Goal: Task Accomplishment & Management: Manage account settings

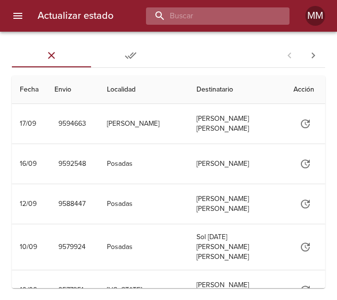
click at [221, 11] on input "buscar" at bounding box center [209, 15] width 127 height 17
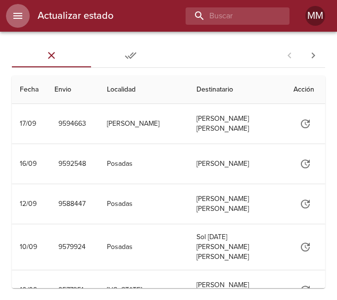
click at [22, 19] on icon "menu" at bounding box center [18, 16] width 12 height 12
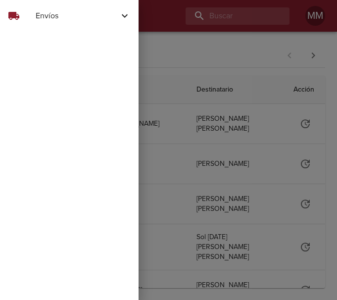
click at [227, 10] on div at bounding box center [168, 150] width 337 height 300
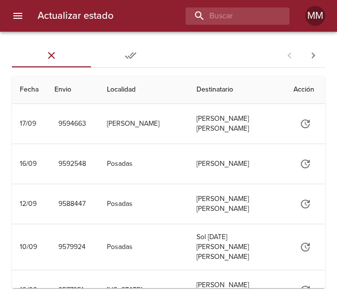
click at [53, 58] on icon "Tabs Envios" at bounding box center [52, 55] width 12 height 12
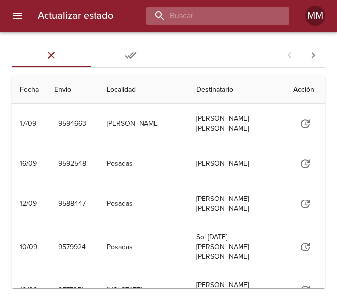
click at [241, 12] on input "buscar" at bounding box center [209, 15] width 127 height 17
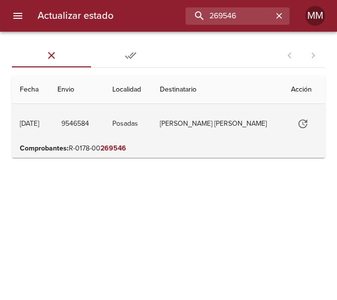
click at [149, 119] on td "Posadas" at bounding box center [128, 124] width 48 height 40
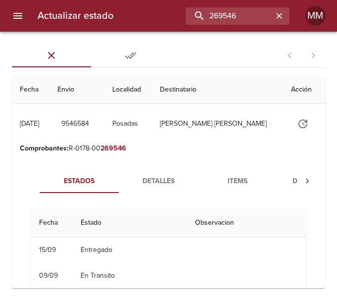
scroll to position [49, 0]
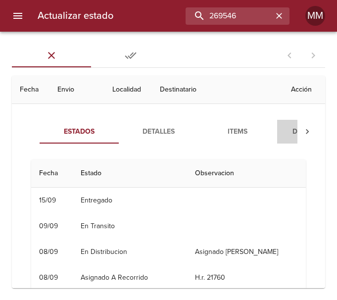
click at [293, 128] on span "Documentos" at bounding box center [316, 132] width 67 height 12
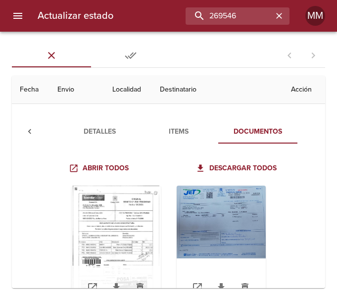
scroll to position [48, 0]
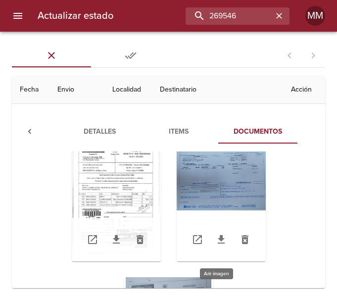
click at [233, 192] on div "Tabla de envíos del cliente" at bounding box center [221, 200] width 89 height 124
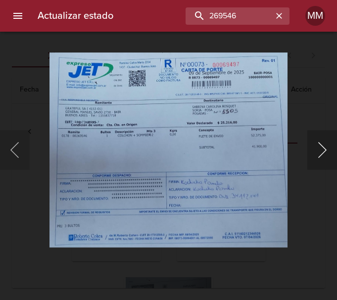
click at [326, 145] on button "Siguiente" at bounding box center [322, 150] width 30 height 40
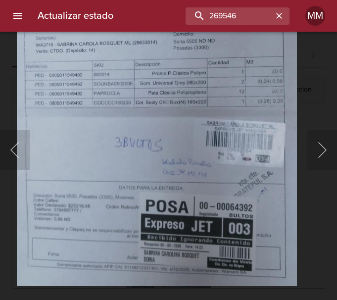
click at [185, 173] on img "Lightbox" at bounding box center [157, 84] width 280 height 404
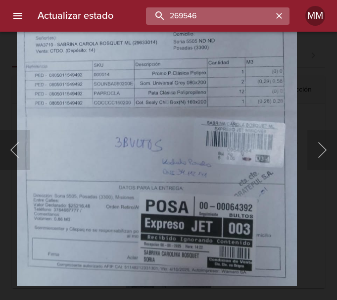
click at [242, 13] on input "269546" at bounding box center [209, 15] width 127 height 17
type input "268344"
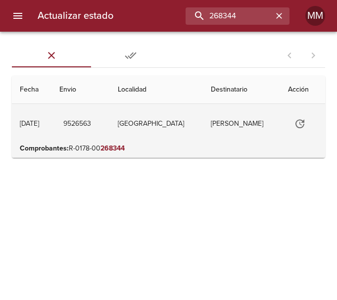
click at [173, 121] on td "[GEOGRAPHIC_DATA]" at bounding box center [156, 124] width 93 height 40
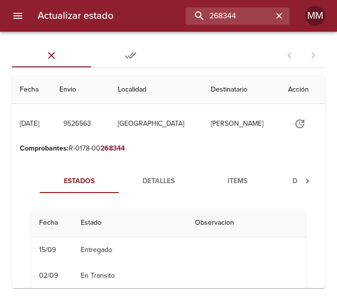
click at [178, 164] on div "Estados Detalles Items Documentos Fecha Estado Observacion 15/09 15/09/2025 00:…" at bounding box center [168, 283] width 297 height 253
click at [165, 173] on button "Detalles" at bounding box center [158, 181] width 79 height 24
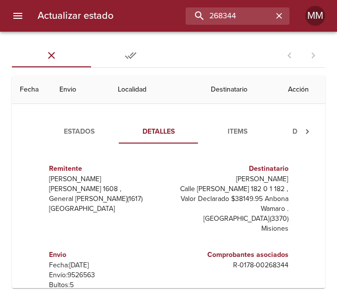
click at [243, 131] on span "Items" at bounding box center [237, 132] width 67 height 12
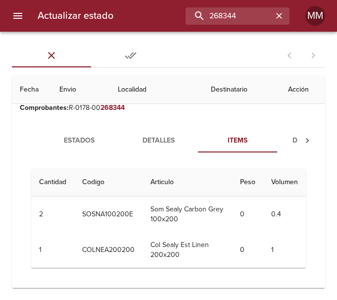
scroll to position [49, 0]
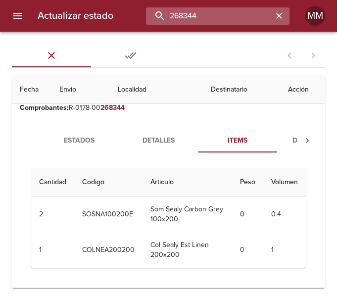
click at [257, 23] on input "268344" at bounding box center [209, 15] width 127 height 17
click at [225, 16] on input "268344" at bounding box center [209, 15] width 127 height 17
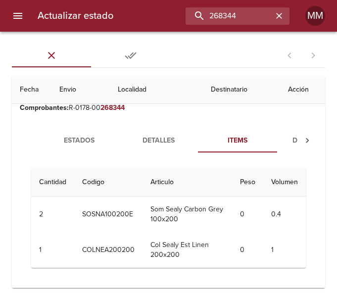
click at [279, 173] on th "Volumen" at bounding box center [284, 182] width 43 height 28
click at [153, 135] on span "Detalles" at bounding box center [158, 141] width 67 height 12
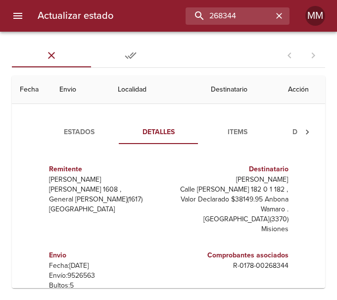
click at [287, 131] on span "Documentos" at bounding box center [316, 132] width 67 height 12
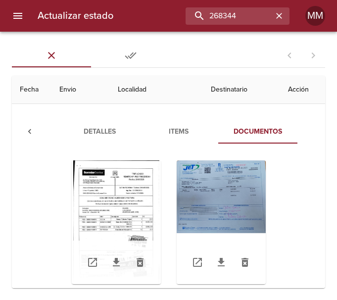
scroll to position [49, 0]
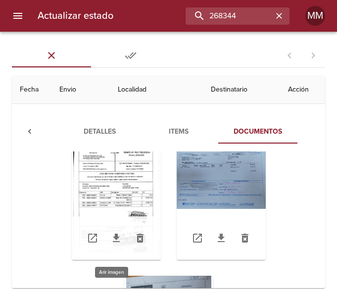
click at [127, 192] on div "Tabla de envíos del cliente" at bounding box center [116, 198] width 89 height 124
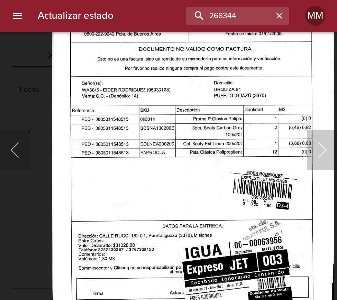
click at [334, 158] on button "Siguiente" at bounding box center [322, 150] width 30 height 40
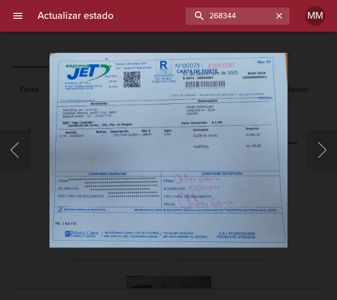
click at [330, 97] on div "Lightbox" at bounding box center [168, 150] width 337 height 300
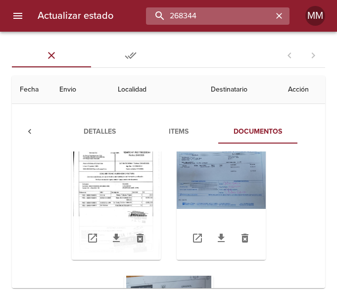
click at [242, 20] on input "268344" at bounding box center [209, 15] width 127 height 17
type input "269537"
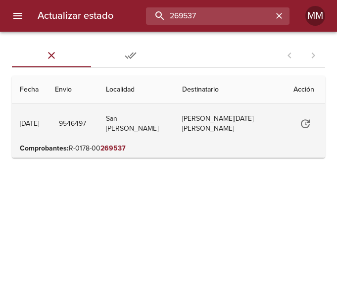
scroll to position [0, 0]
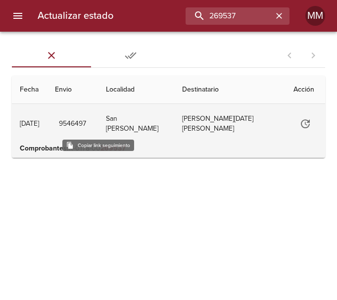
click at [86, 124] on span "9546497" at bounding box center [72, 124] width 27 height 12
click at [47, 128] on td "01/09/2025 01/09/2025" at bounding box center [29, 124] width 35 height 40
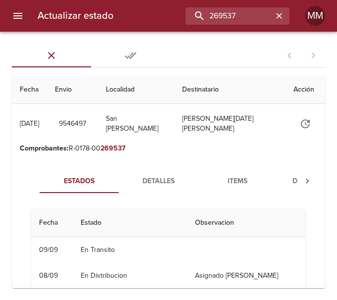
click at [172, 178] on span "Detalles" at bounding box center [158, 181] width 67 height 12
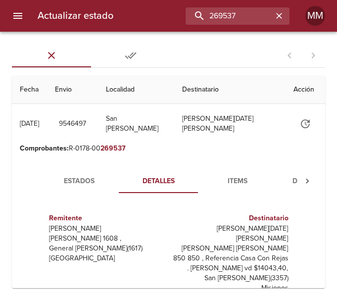
scroll to position [49, 0]
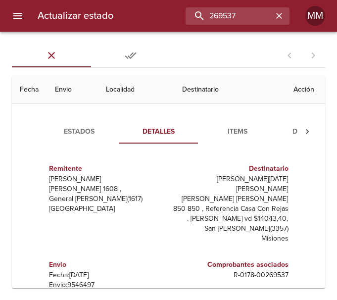
click at [289, 130] on span "Documentos" at bounding box center [316, 132] width 67 height 12
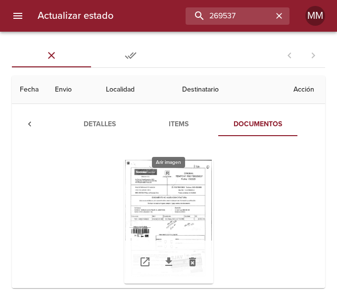
scroll to position [40, 0]
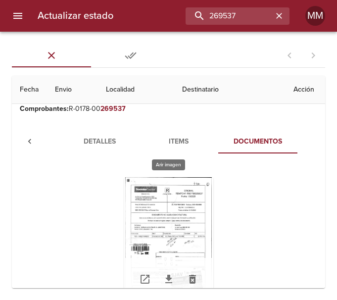
click at [175, 201] on div "Tabla de envíos del cliente" at bounding box center [168, 239] width 89 height 124
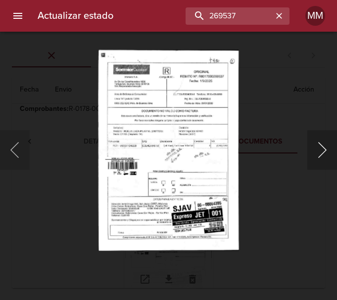
click at [320, 142] on button "Siguiente" at bounding box center [322, 150] width 30 height 40
click at [56, 182] on div "Lightbox" at bounding box center [168, 150] width 337 height 300
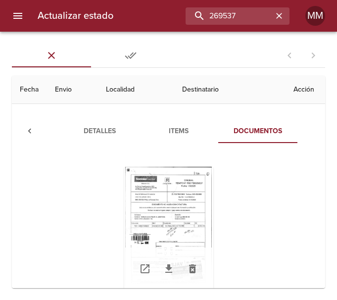
scroll to position [49, 0]
click at [93, 129] on span "Detalles" at bounding box center [99, 132] width 67 height 12
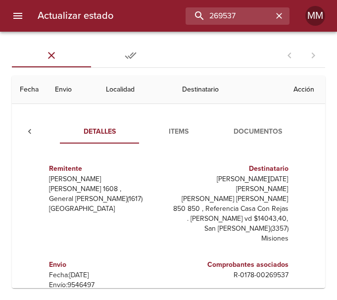
click at [253, 127] on span "Documentos" at bounding box center [257, 132] width 67 height 12
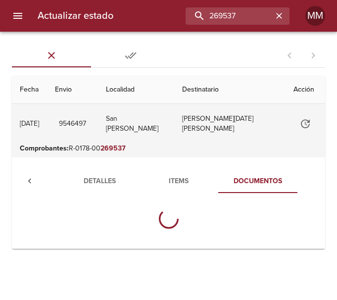
scroll to position [0, 0]
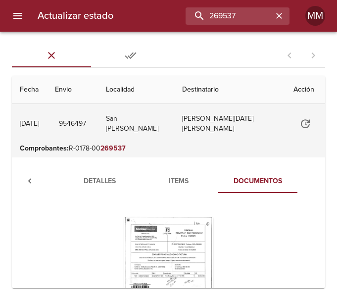
click at [218, 169] on button "Documentos" at bounding box center [257, 181] width 79 height 24
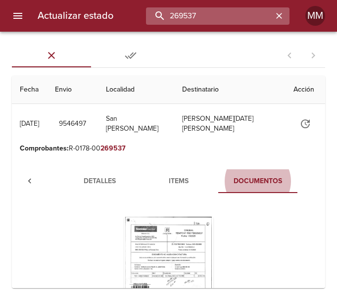
click at [243, 17] on input "269537" at bounding box center [209, 15] width 127 height 17
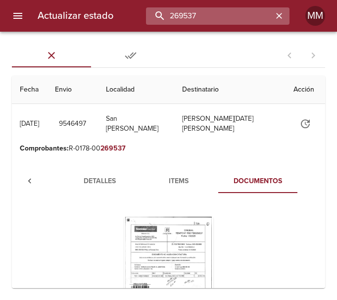
click at [243, 17] on input "269537" at bounding box center [209, 15] width 127 height 17
type input "269537"
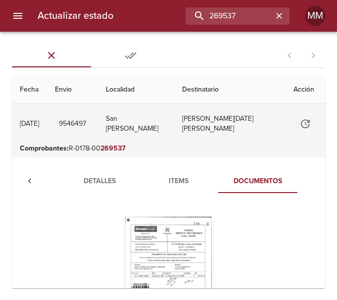
click at [240, 126] on td "[PERSON_NAME][DATE] [PERSON_NAME]" at bounding box center [229, 124] width 111 height 40
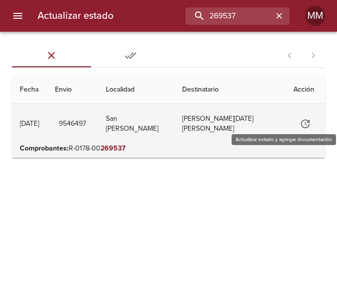
click at [299, 122] on icon "Tabla de envíos del cliente" at bounding box center [305, 124] width 12 height 12
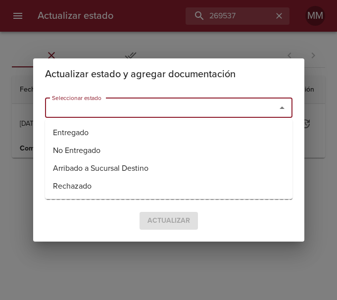
click at [240, 108] on input "Seleccionar estado" at bounding box center [154, 108] width 212 height 14
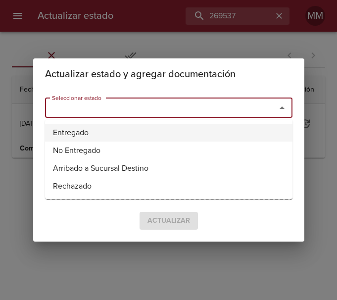
click at [82, 132] on li "Entregado" at bounding box center [168, 133] width 247 height 18
type input "Entregado"
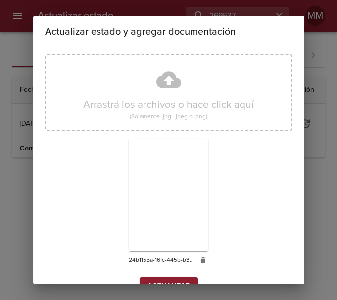
scroll to position [87, 0]
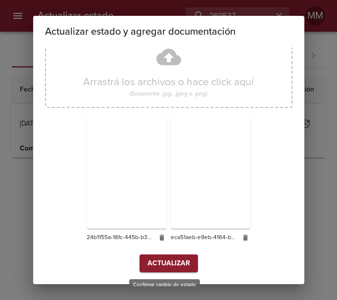
click at [168, 260] on span "Actualizar" at bounding box center [168, 263] width 43 height 12
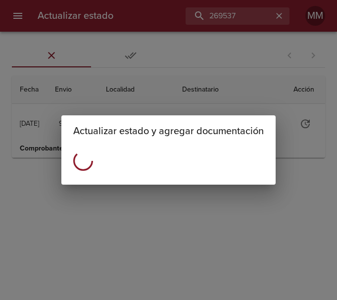
scroll to position [0, 0]
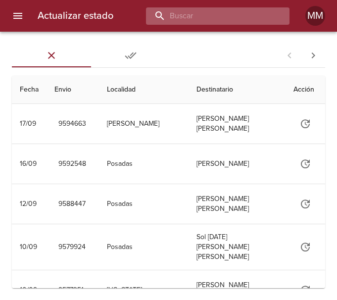
click at [245, 8] on input "buscar" at bounding box center [209, 15] width 127 height 17
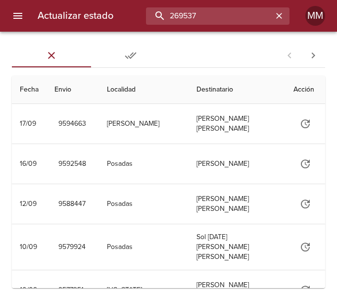
type input "269537"
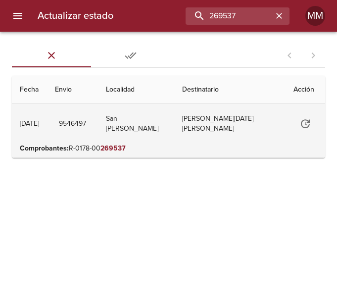
click at [241, 125] on td "[PERSON_NAME][DATE] [PERSON_NAME]" at bounding box center [229, 124] width 111 height 40
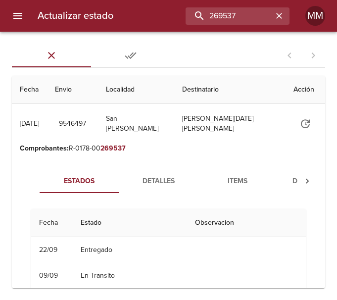
scroll to position [49, 0]
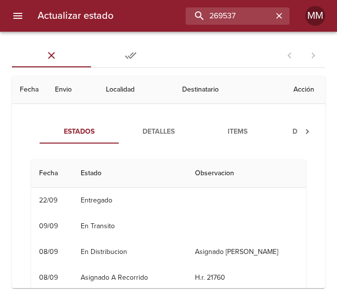
click at [297, 129] on span "Documentos" at bounding box center [316, 132] width 67 height 12
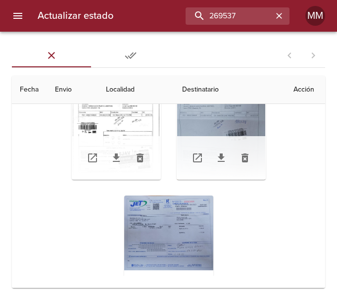
scroll to position [0, 0]
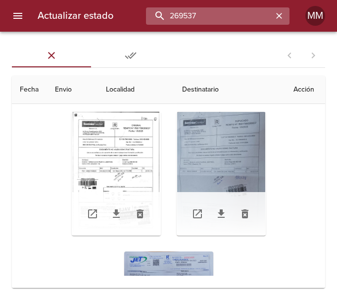
click at [249, 16] on input "269537" at bounding box center [209, 15] width 127 height 17
type input "269750"
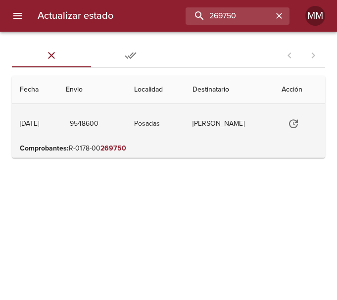
click at [185, 114] on td "Posadas" at bounding box center [155, 124] width 58 height 40
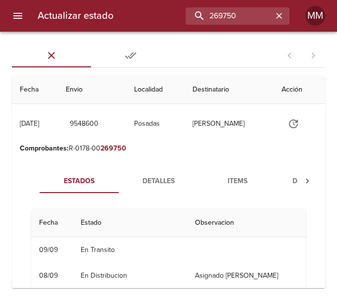
click at [295, 177] on span "Documentos" at bounding box center [316, 181] width 67 height 12
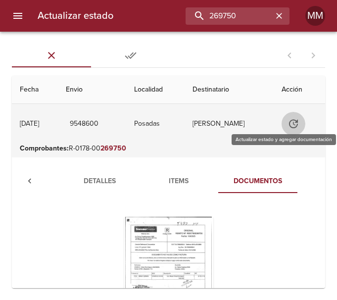
click at [298, 114] on button "Tabla de envíos del cliente" at bounding box center [294, 124] width 24 height 24
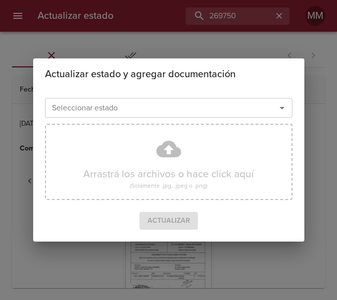
click at [199, 107] on input "Seleccionar estado" at bounding box center [154, 108] width 212 height 14
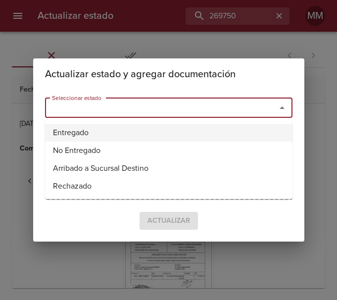
click at [136, 133] on li "Entregado" at bounding box center [168, 133] width 247 height 18
type input "Entregado"
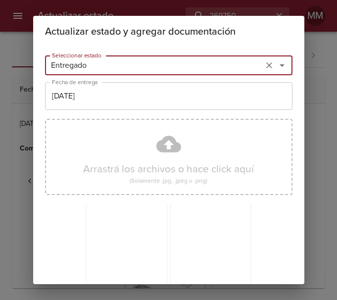
click at [323, 73] on div "Actualizar estado y agregar documentación Seleccionar estado Entregado Seleccio…" at bounding box center [168, 150] width 337 height 300
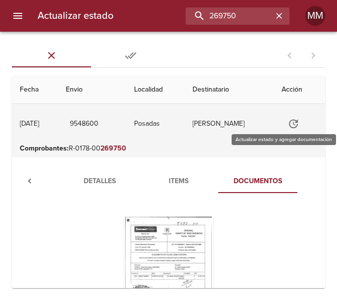
click at [299, 120] on icon "Tabla de envíos del cliente" at bounding box center [294, 124] width 12 height 12
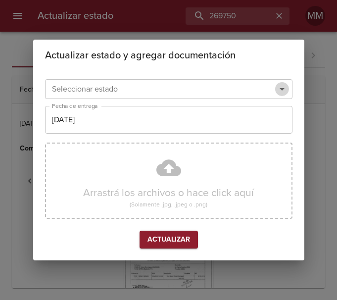
click at [276, 89] on icon "Abrir" at bounding box center [282, 89] width 12 height 12
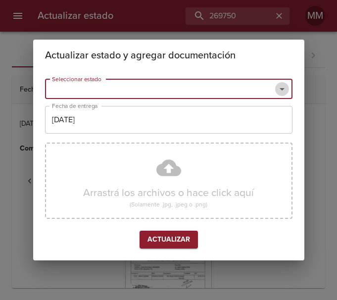
click at [285, 89] on icon "Abrir" at bounding box center [282, 89] width 12 height 12
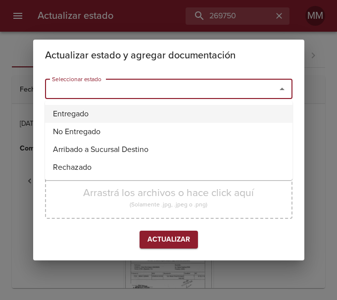
click at [121, 110] on li "Entregado" at bounding box center [168, 114] width 247 height 18
type input "Entregado"
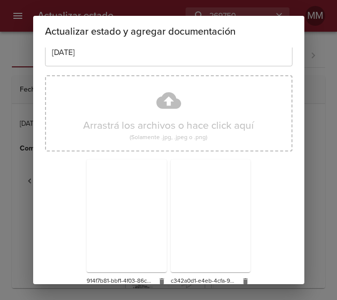
scroll to position [87, 0]
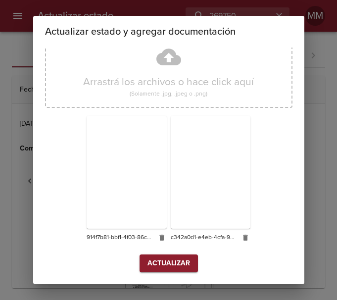
click at [197, 160] on div at bounding box center [211, 172] width 80 height 112
click at [154, 262] on span "Actualizar" at bounding box center [168, 263] width 43 height 12
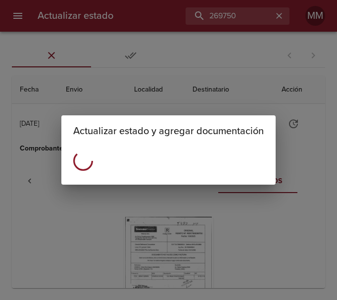
scroll to position [0, 0]
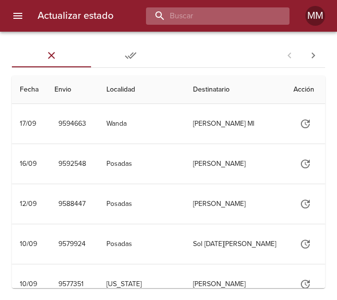
click at [258, 17] on input "buscar" at bounding box center [209, 15] width 127 height 17
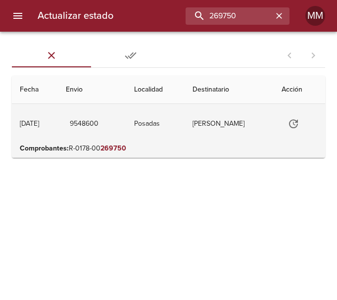
click at [204, 125] on td "[PERSON_NAME]" at bounding box center [229, 124] width 89 height 40
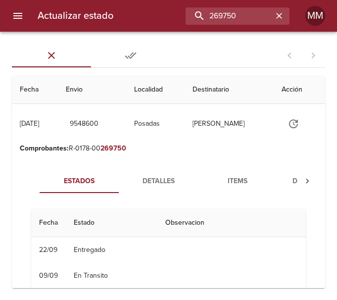
click at [293, 177] on span "Documentos" at bounding box center [316, 181] width 67 height 12
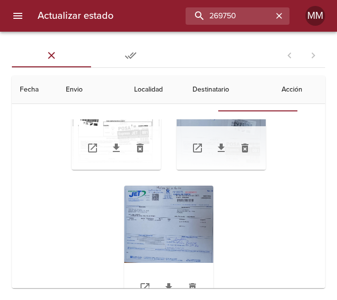
scroll to position [99, 0]
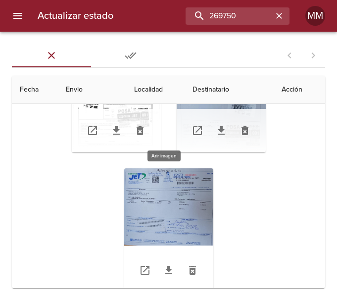
click at [182, 209] on div "Tabla de envíos del cliente" at bounding box center [168, 230] width 89 height 124
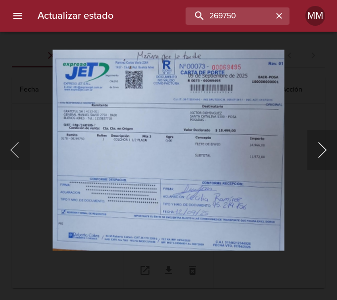
click at [326, 147] on button "Siguiente" at bounding box center [322, 150] width 30 height 40
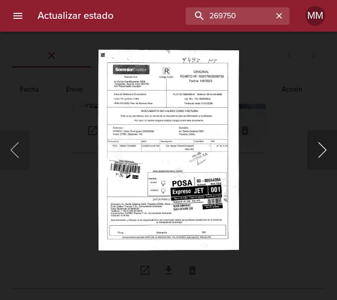
click at [319, 150] on button "Siguiente" at bounding box center [322, 150] width 30 height 40
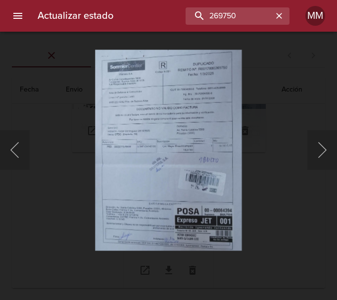
click at [312, 97] on div "Lightbox" at bounding box center [168, 150] width 337 height 300
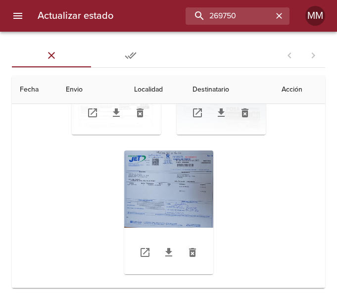
scroll to position [107, 0]
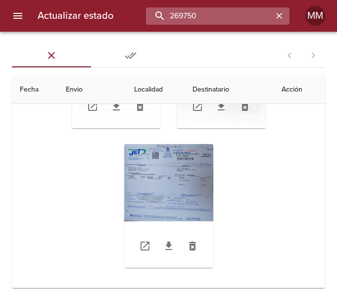
click at [245, 13] on input "269750" at bounding box center [209, 15] width 127 height 17
type input "270585"
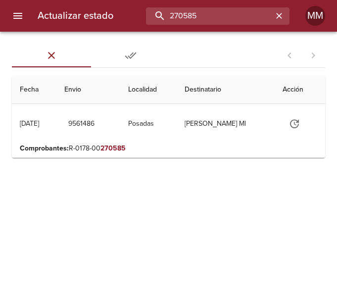
scroll to position [0, 0]
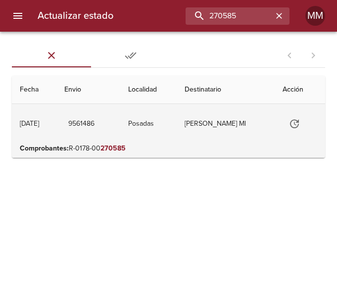
click at [254, 127] on td "[PERSON_NAME] Ml" at bounding box center [226, 124] width 98 height 40
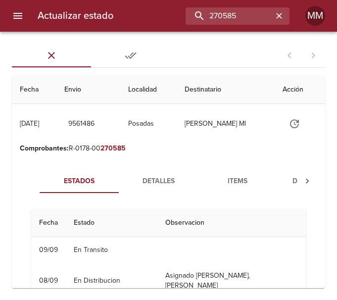
click at [292, 179] on span "Documentos" at bounding box center [316, 181] width 67 height 12
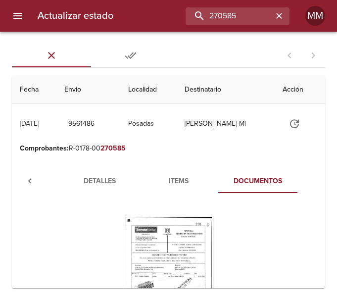
scroll to position [89, 0]
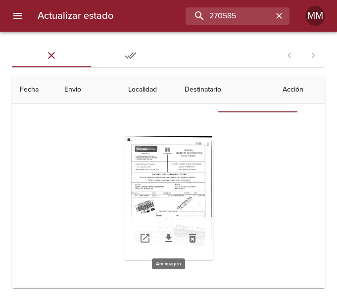
click at [192, 148] on div "Tabla de envíos del cliente" at bounding box center [168, 198] width 89 height 124
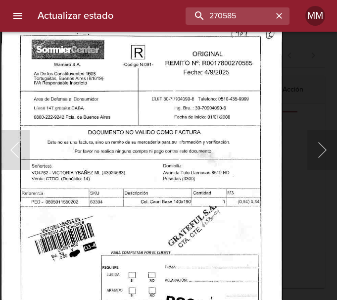
click at [238, 144] on img "Lightbox" at bounding box center [141, 209] width 281 height 404
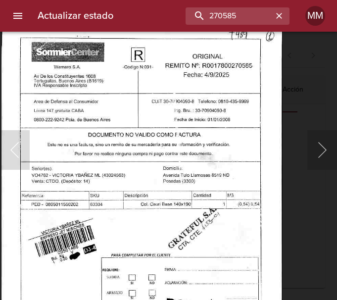
click at [242, 137] on img "Lightbox" at bounding box center [141, 212] width 281 height 404
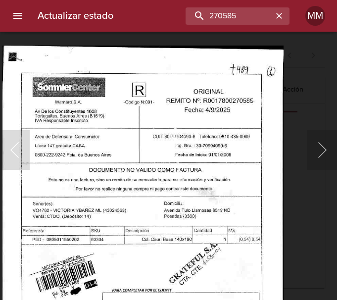
click at [246, 141] on img "Lightbox" at bounding box center [142, 247] width 281 height 404
click at [323, 126] on div "Lightbox" at bounding box center [168, 150] width 337 height 300
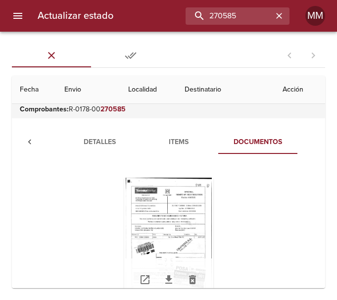
scroll to position [0, 0]
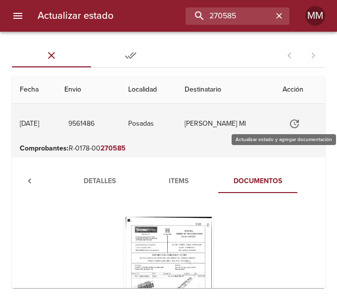
click at [299, 120] on icon "Tabla de envíos del cliente" at bounding box center [294, 123] width 9 height 9
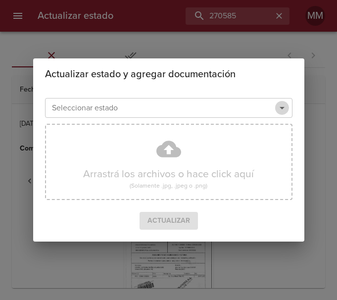
click at [281, 109] on icon "Abrir" at bounding box center [282, 108] width 12 height 12
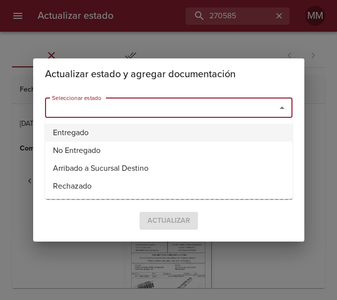
click at [96, 136] on li "Entregado" at bounding box center [168, 133] width 247 height 18
type input "Entregado"
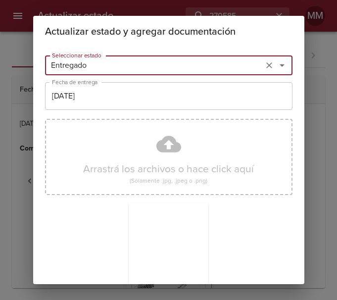
scroll to position [87, 0]
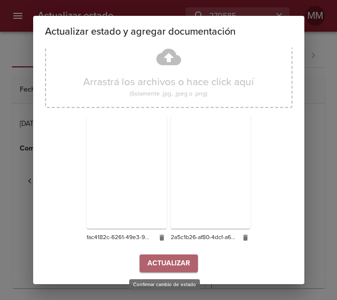
click at [165, 263] on span "Actualizar" at bounding box center [168, 263] width 43 height 12
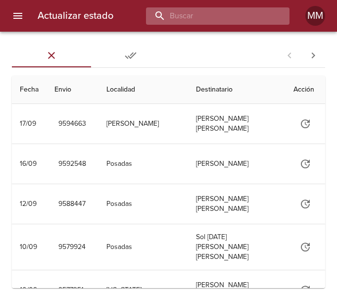
click at [238, 10] on input "buscar" at bounding box center [209, 15] width 127 height 17
type input "271644"
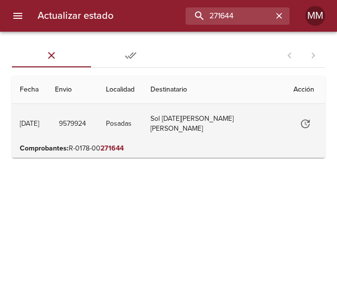
click at [265, 121] on td "Sol [DATE][PERSON_NAME] [PERSON_NAME]" at bounding box center [214, 124] width 143 height 40
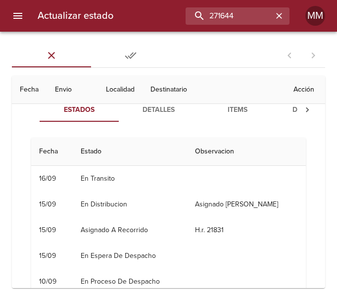
scroll to position [33, 0]
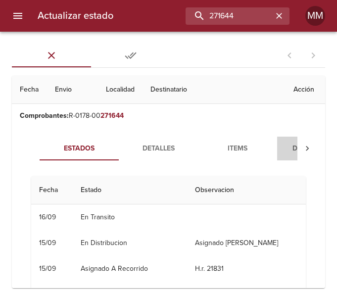
click at [291, 152] on span "Documentos" at bounding box center [316, 149] width 67 height 12
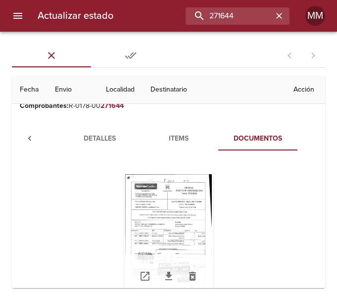
scroll to position [0, 0]
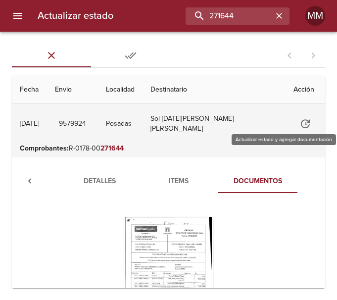
click at [306, 126] on button "Tabla de envíos del cliente" at bounding box center [305, 124] width 24 height 24
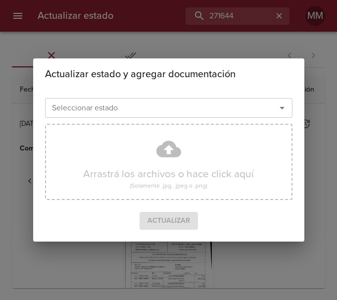
click at [279, 102] on icon "Abrir" at bounding box center [282, 108] width 12 height 12
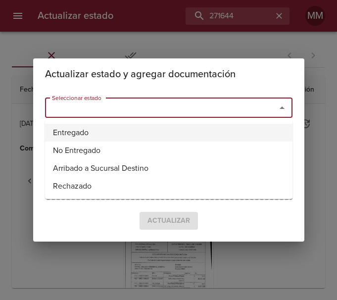
click at [123, 132] on li "Entregado" at bounding box center [168, 133] width 247 height 18
type input "Entregado"
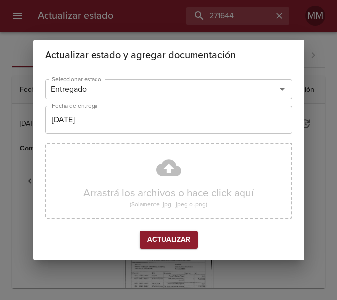
click at [323, 74] on div "Actualizar estado y agregar documentación Seleccionar estado Entregado Seleccio…" at bounding box center [168, 150] width 337 height 300
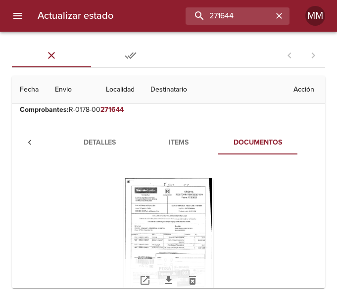
scroll to position [89, 0]
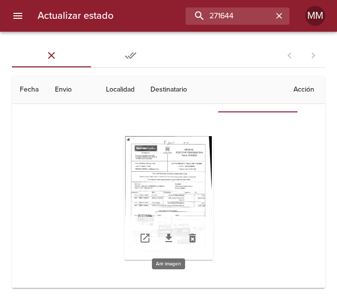
click at [195, 178] on div "Tabla de envíos del cliente" at bounding box center [168, 198] width 89 height 124
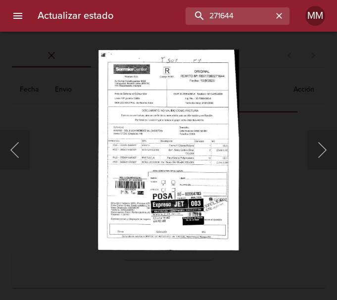
click at [272, 94] on div "Lightbox" at bounding box center [168, 150] width 337 height 300
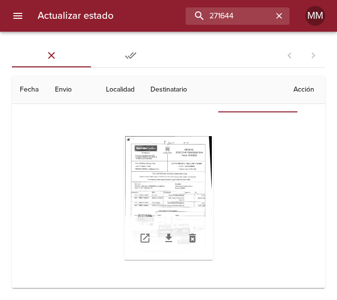
scroll to position [0, 0]
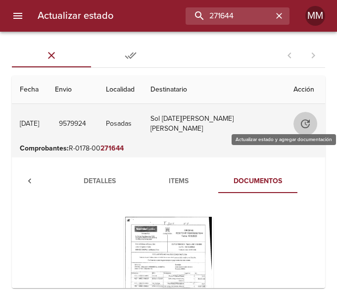
click at [301, 128] on icon "Tabla de envíos del cliente" at bounding box center [305, 124] width 12 height 12
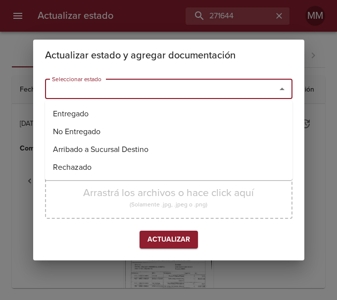
click at [198, 92] on input "Seleccionar estado" at bounding box center [154, 89] width 212 height 14
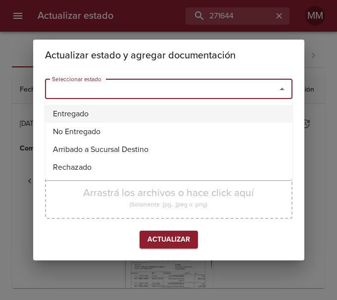
click at [85, 108] on li "Entregado" at bounding box center [168, 114] width 247 height 18
type input "Entregado"
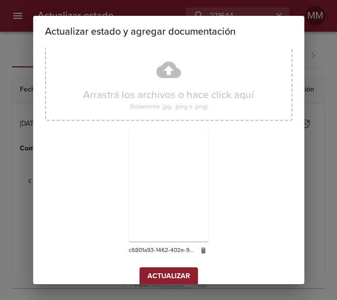
scroll to position [87, 0]
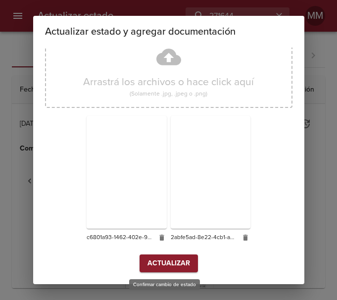
click at [161, 260] on span "Actualizar" at bounding box center [168, 263] width 43 height 12
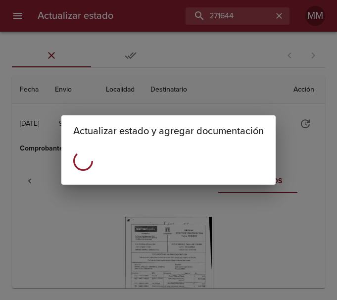
scroll to position [0, 0]
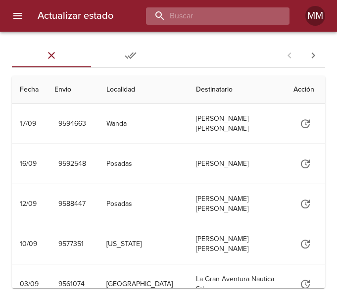
click at [236, 13] on input "buscar" at bounding box center [209, 15] width 127 height 17
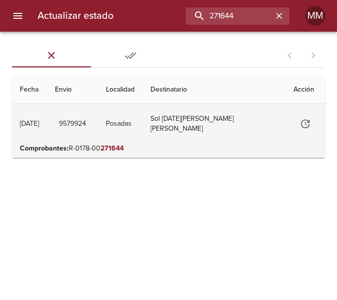
click at [230, 117] on td "Sol [DATE][PERSON_NAME] [PERSON_NAME]" at bounding box center [214, 124] width 143 height 40
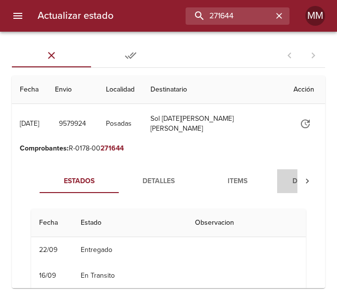
click at [291, 176] on span "Documentos" at bounding box center [316, 181] width 67 height 12
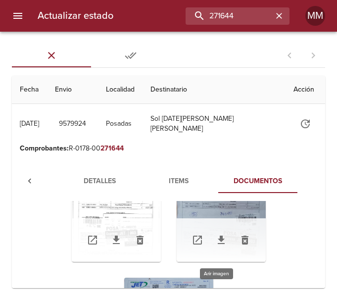
scroll to position [97, 0]
click at [212, 204] on div "Tabla de envíos del cliente" at bounding box center [221, 200] width 89 height 124
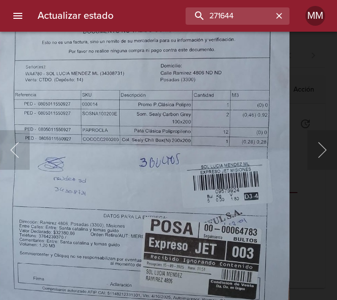
click at [164, 48] on img "Lightbox" at bounding box center [142, 115] width 293 height 404
click at [224, 114] on img "Lightbox" at bounding box center [142, 115] width 293 height 404
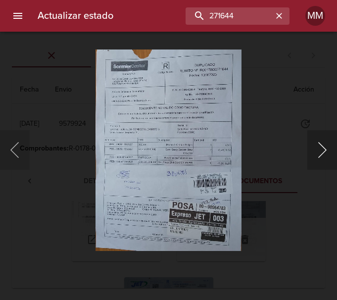
click at [326, 151] on button "Siguiente" at bounding box center [322, 150] width 30 height 40
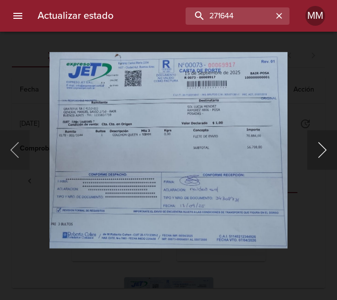
click at [324, 148] on button "Siguiente" at bounding box center [322, 150] width 30 height 40
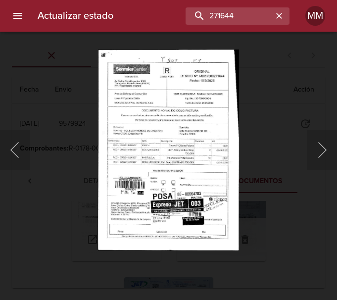
click at [194, 116] on img "Lightbox" at bounding box center [168, 149] width 141 height 201
click at [315, 152] on button "Siguiente" at bounding box center [322, 150] width 30 height 40
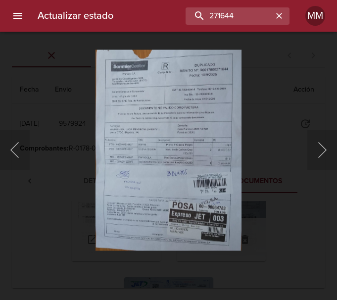
click at [252, 143] on div "Lightbox" at bounding box center [168, 150] width 337 height 300
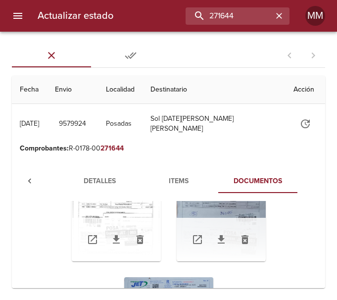
scroll to position [132, 0]
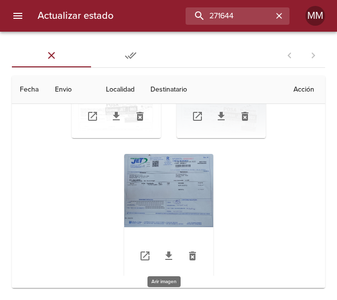
click at [135, 197] on div "Tabla de envíos del cliente" at bounding box center [168, 216] width 89 height 124
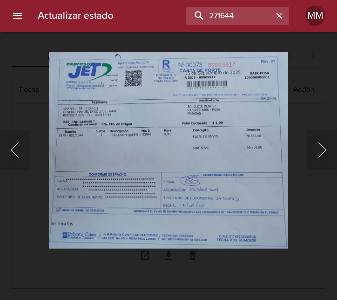
click at [316, 84] on div "Lightbox" at bounding box center [168, 150] width 337 height 300
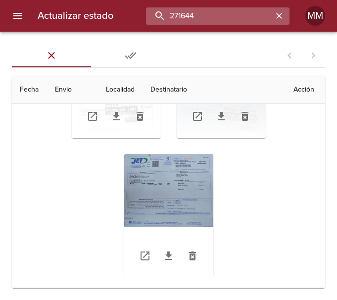
click at [239, 14] on input "271644" at bounding box center [209, 15] width 127 height 17
type input "2"
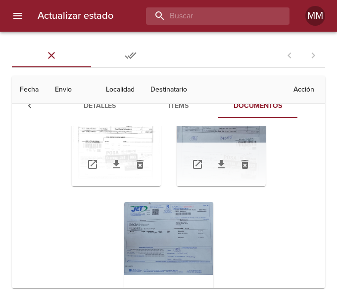
scroll to position [0, 0]
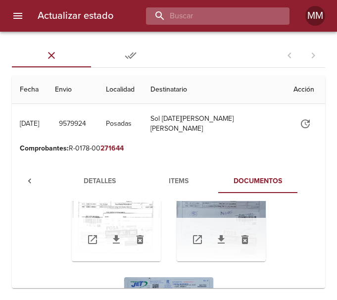
click at [182, 21] on input "buscar" at bounding box center [209, 15] width 127 height 17
click at [209, 18] on input "buscar" at bounding box center [209, 15] width 127 height 17
type input "66683"
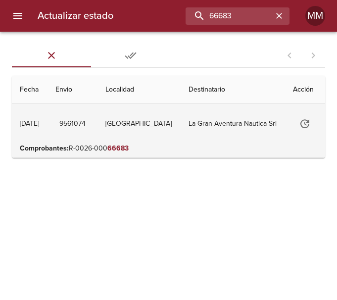
click at [226, 130] on td "La Gran Aventura Nautica Srl" at bounding box center [233, 124] width 105 height 40
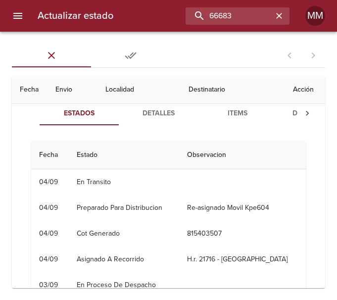
scroll to position [57, 0]
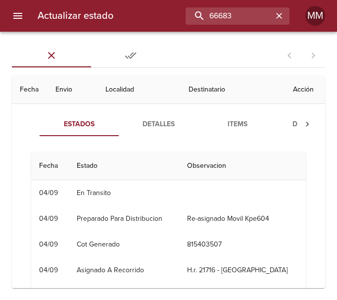
click at [181, 96] on th "Destinatario" at bounding box center [233, 90] width 105 height 28
click at [288, 124] on span "Documentos" at bounding box center [316, 124] width 67 height 12
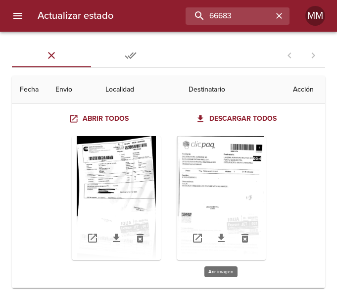
scroll to position [107, 0]
click at [135, 166] on div "Tabla de envíos del cliente" at bounding box center [116, 198] width 89 height 124
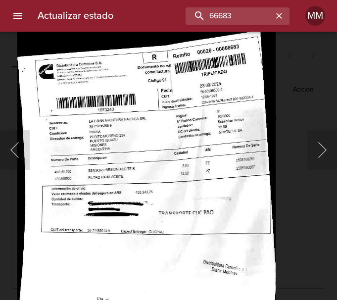
click at [128, 186] on img "Lightbox" at bounding box center [146, 232] width 258 height 404
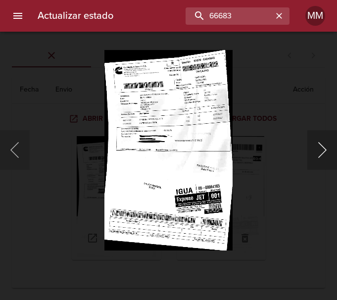
click at [318, 143] on button "Siguiente" at bounding box center [322, 150] width 30 height 40
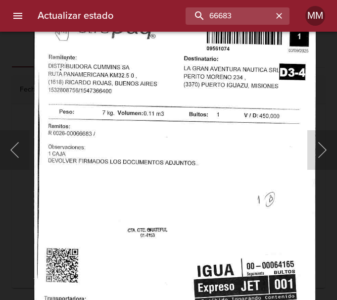
click at [330, 109] on div "Lightbox" at bounding box center [168, 150] width 337 height 300
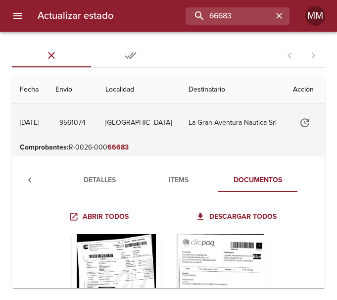
scroll to position [0, 0]
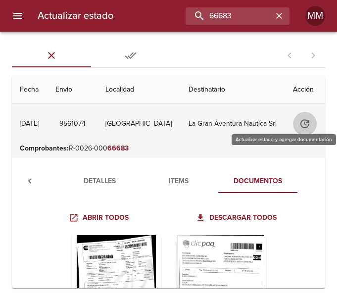
click at [300, 122] on icon "Tabla de envíos del cliente" at bounding box center [304, 123] width 9 height 9
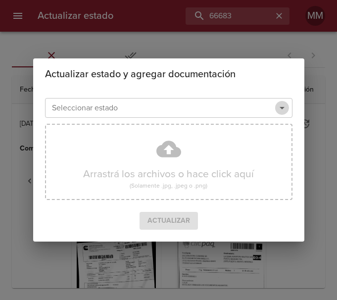
click at [283, 105] on icon "Abrir" at bounding box center [282, 108] width 12 height 12
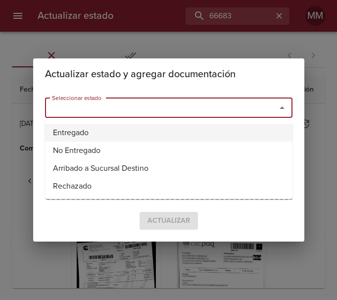
click at [138, 126] on li "Entregado" at bounding box center [168, 133] width 247 height 18
type input "Entregado"
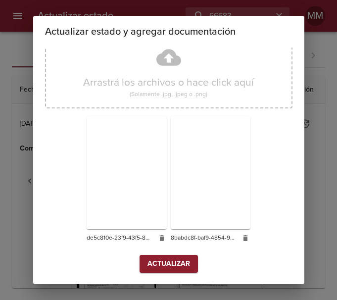
scroll to position [87, 0]
click at [180, 260] on span "Actualizar" at bounding box center [168, 263] width 43 height 12
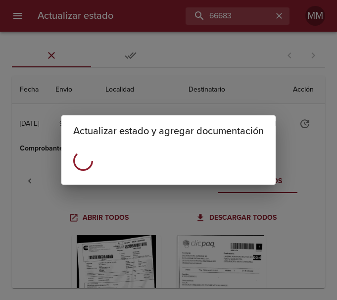
scroll to position [0, 0]
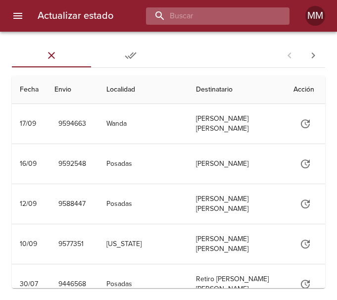
click at [241, 10] on input "buscar" at bounding box center [209, 15] width 127 height 17
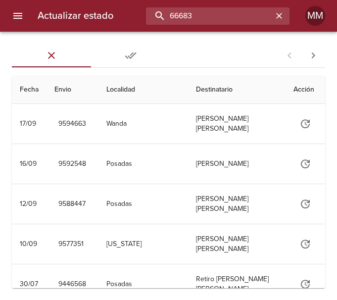
type input "66683"
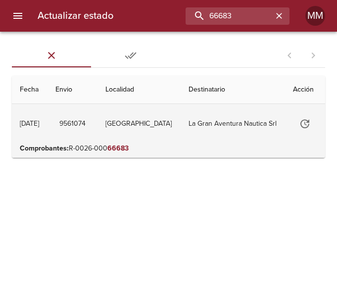
click at [224, 124] on td "La Gran Aventura Nautica Srl" at bounding box center [233, 124] width 105 height 40
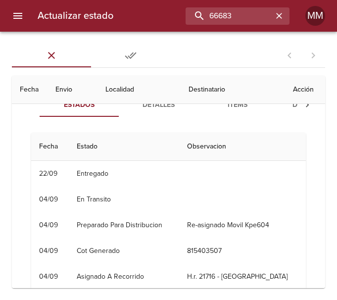
scroll to position [33, 0]
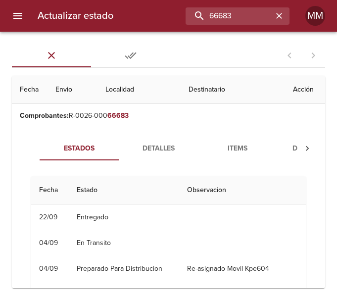
click at [155, 148] on span "Detalles" at bounding box center [158, 149] width 67 height 12
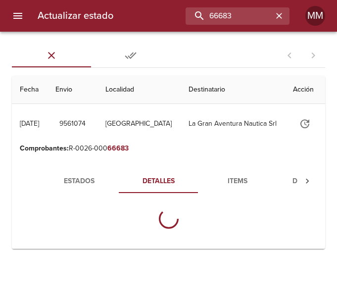
scroll to position [0, 0]
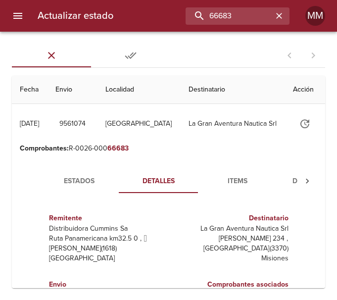
click at [298, 181] on div "Tabla de envíos del cliente" at bounding box center [307, 181] width 20 height 24
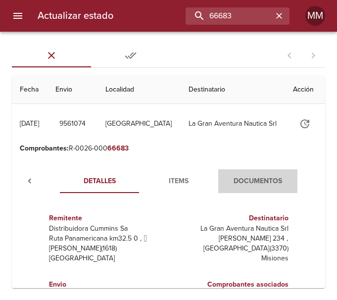
click at [269, 188] on button "Documentos" at bounding box center [257, 181] width 79 height 24
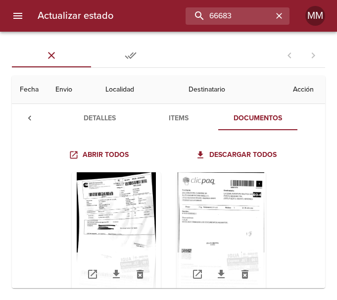
scroll to position [132, 0]
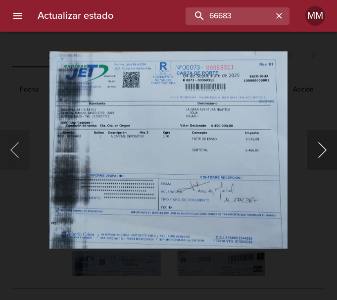
click at [323, 145] on button "Siguiente" at bounding box center [322, 150] width 30 height 40
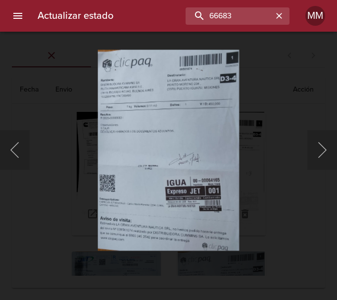
click at [276, 158] on div "Lightbox" at bounding box center [168, 150] width 337 height 300
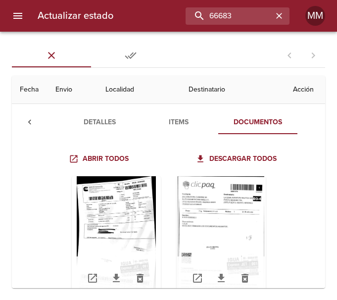
scroll to position [0, 0]
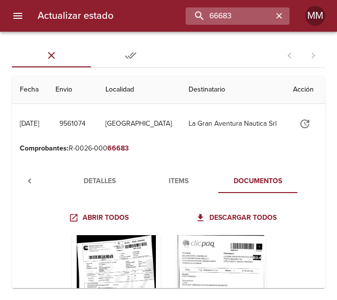
click at [279, 17] on icon "button" at bounding box center [279, 16] width 6 height 6
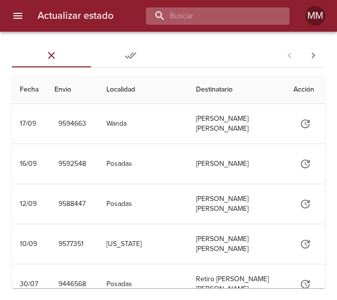
click at [219, 24] on input "buscar" at bounding box center [209, 15] width 127 height 17
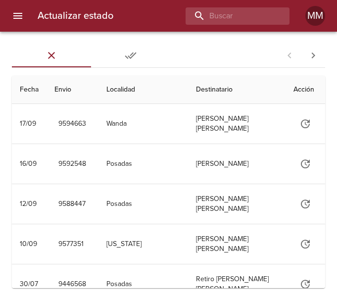
click at [125, 56] on icon "Tabs Envios" at bounding box center [130, 55] width 11 height 6
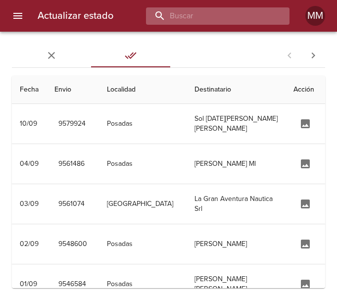
click at [227, 13] on input "buscar" at bounding box center [209, 15] width 127 height 17
type input "66683"
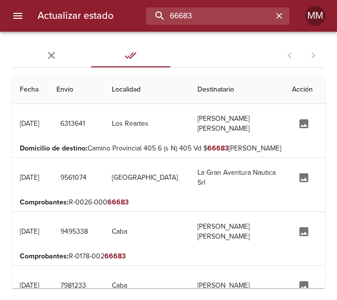
scroll to position [49, 0]
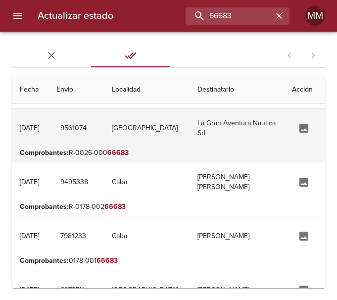
click at [137, 142] on td "[GEOGRAPHIC_DATA]" at bounding box center [147, 128] width 86 height 40
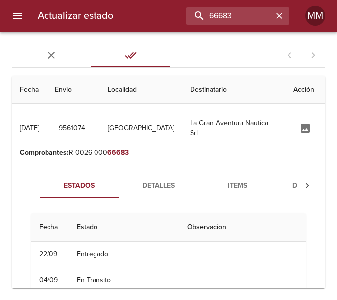
click at [301, 184] on div "Tabla de envíos del cliente" at bounding box center [307, 186] width 20 height 24
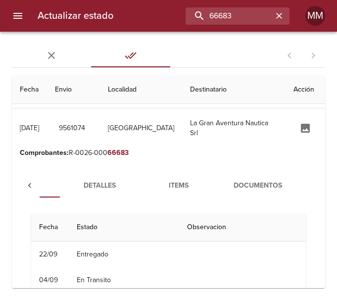
click at [277, 185] on span "Documentos" at bounding box center [257, 186] width 67 height 12
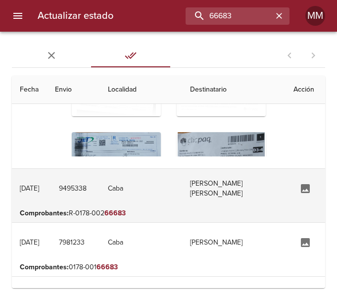
scroll to position [297, 0]
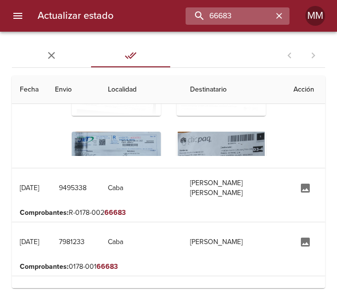
click at [283, 16] on icon "button" at bounding box center [279, 16] width 10 height 10
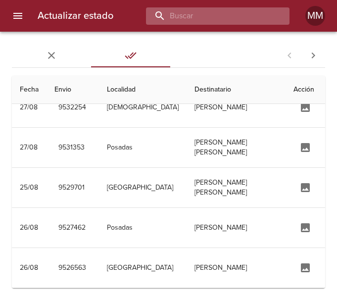
click at [246, 11] on input "buscar" at bounding box center [209, 15] width 127 height 17
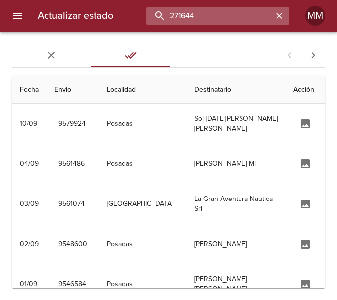
type input "271644"
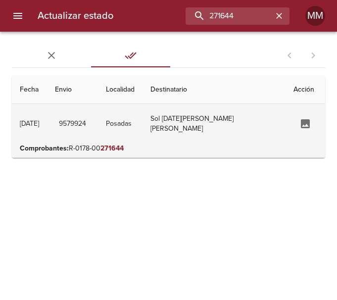
click at [143, 120] on td "Posadas" at bounding box center [120, 124] width 45 height 40
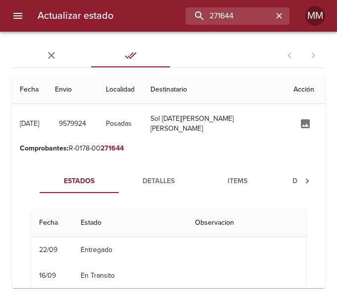
scroll to position [49, 0]
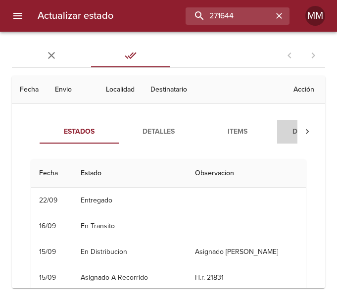
click at [288, 128] on span "Documentos" at bounding box center [316, 132] width 67 height 12
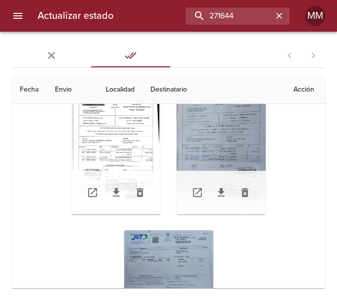
scroll to position [97, 0]
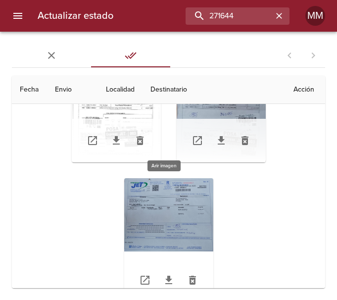
click at [156, 225] on div "Tabla de envíos del cliente" at bounding box center [168, 240] width 89 height 124
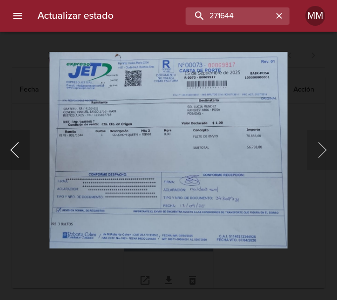
click at [13, 151] on button "Anterior" at bounding box center [15, 150] width 30 height 40
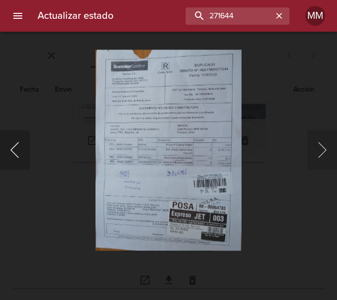
click at [14, 150] on button "Anterior" at bounding box center [15, 150] width 30 height 40
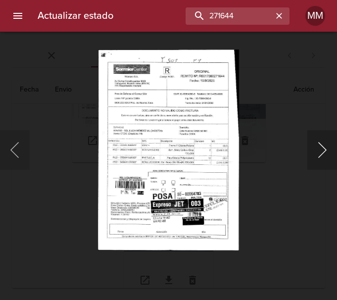
click at [325, 155] on button "Siguiente" at bounding box center [322, 150] width 30 height 40
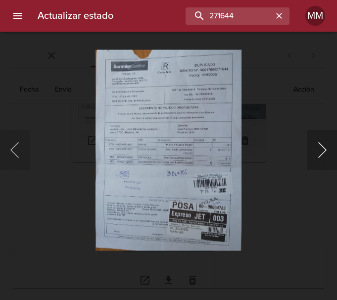
click at [325, 155] on button "Siguiente" at bounding box center [322, 150] width 30 height 40
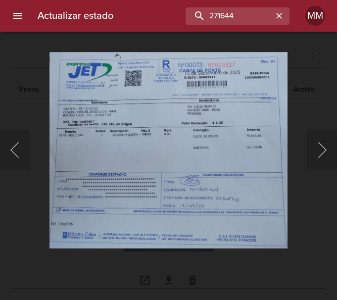
click at [324, 114] on div "Lightbox" at bounding box center [168, 150] width 337 height 300
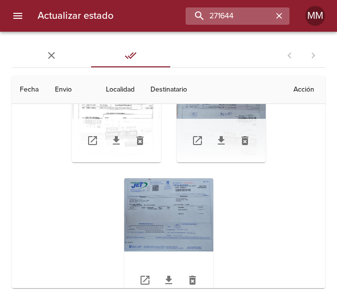
click at [284, 17] on icon "button" at bounding box center [279, 16] width 10 height 10
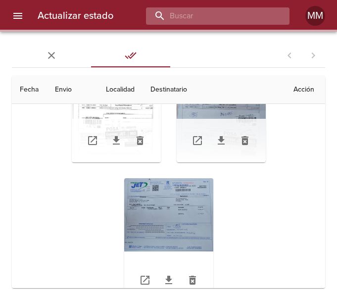
click at [260, 19] on input "buscar" at bounding box center [209, 15] width 127 height 17
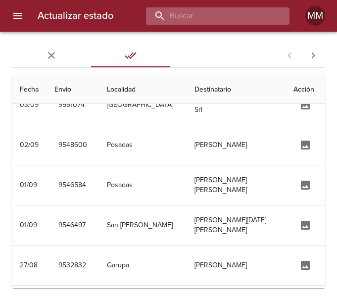
scroll to position [0, 0]
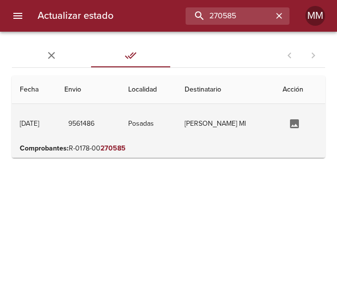
click at [266, 121] on td "[PERSON_NAME] Ml" at bounding box center [226, 124] width 98 height 40
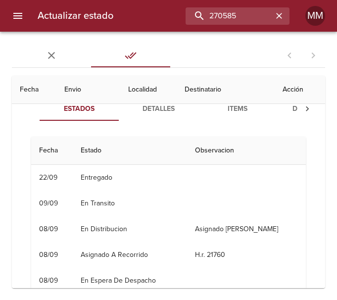
scroll to position [33, 0]
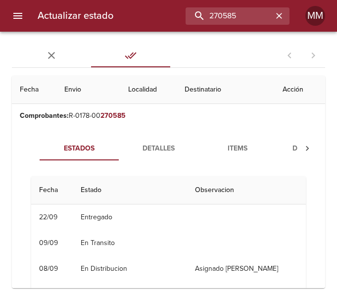
click at [300, 150] on div "Tabla de envíos del cliente" at bounding box center [307, 149] width 20 height 24
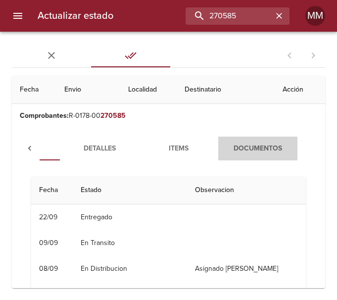
click at [248, 151] on span "Documentos" at bounding box center [257, 149] width 67 height 12
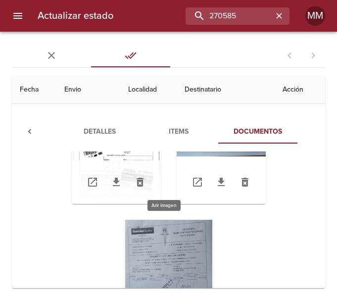
scroll to position [107, 0]
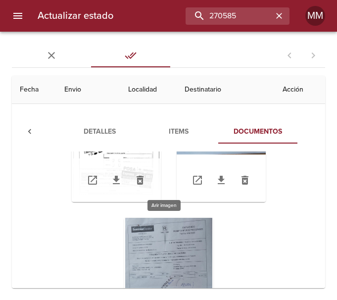
click at [165, 230] on div "Tabla de envíos del cliente" at bounding box center [168, 280] width 89 height 124
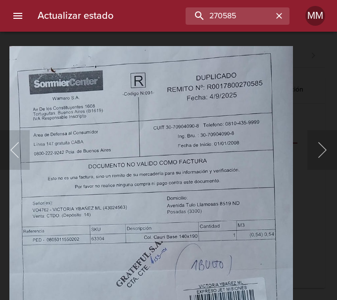
click at [227, 185] on img "Lightbox" at bounding box center [151, 248] width 284 height 404
click at [326, 146] on button "Siguiente" at bounding box center [322, 150] width 30 height 40
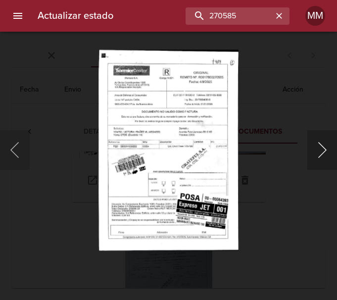
click at [326, 146] on button "Siguiente" at bounding box center [322, 150] width 30 height 40
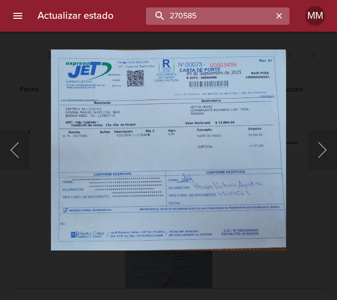
click at [247, 16] on input "270585" at bounding box center [209, 15] width 127 height 17
type input "2"
type input "269750"
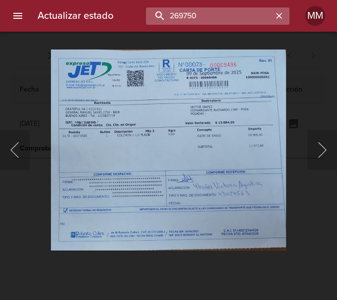
scroll to position [0, 0]
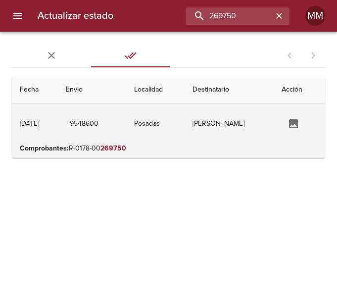
click at [183, 127] on td "Posadas" at bounding box center [155, 124] width 58 height 40
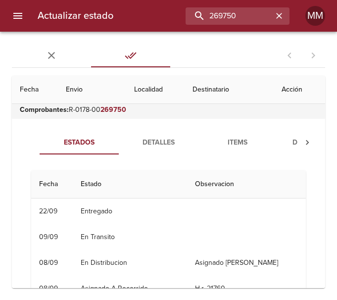
scroll to position [49, 0]
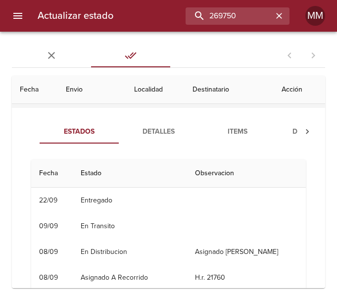
click at [291, 128] on span "Documentos" at bounding box center [316, 132] width 67 height 12
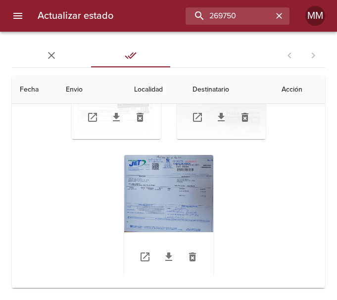
scroll to position [99, 0]
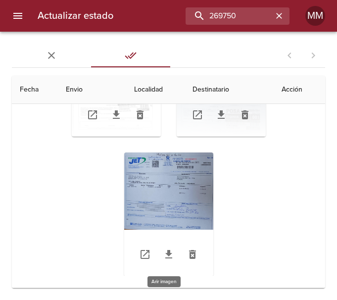
click at [143, 206] on div "Tabla de envíos del cliente" at bounding box center [168, 214] width 89 height 124
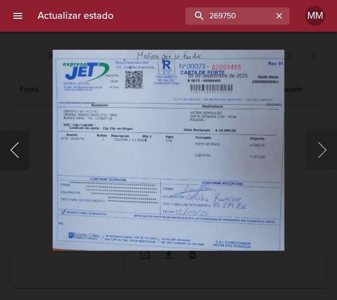
click at [19, 144] on button "Anterior" at bounding box center [15, 150] width 30 height 40
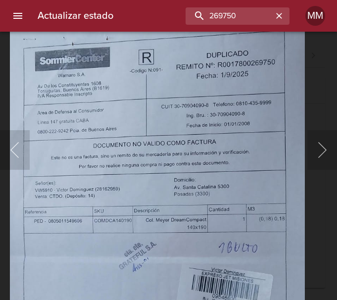
click at [165, 193] on img "Lightbox" at bounding box center [157, 228] width 294 height 404
click at [23, 133] on button "Anterior" at bounding box center [15, 150] width 30 height 40
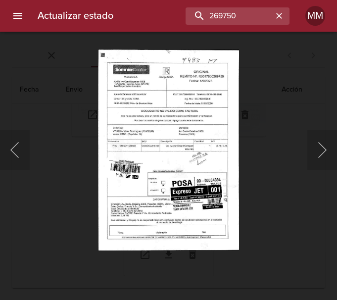
click at [294, 90] on div "Lightbox" at bounding box center [168, 150] width 337 height 300
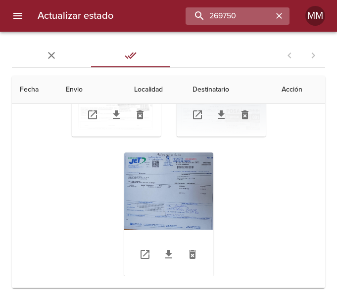
click at [284, 14] on button "button" at bounding box center [279, 15] width 13 height 13
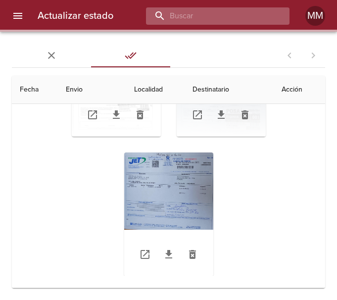
click at [214, 12] on input "buscar" at bounding box center [209, 15] width 127 height 17
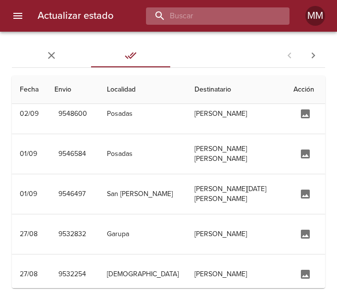
scroll to position [0, 0]
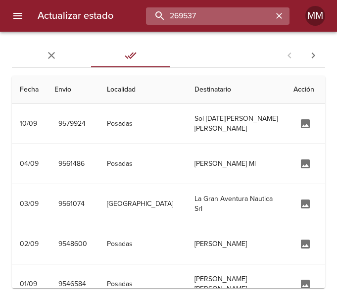
type input "269537"
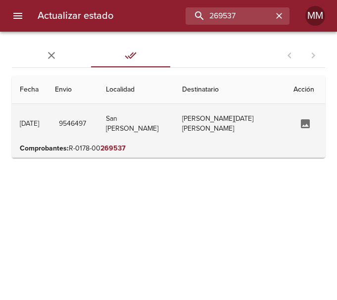
click at [174, 129] on td "San [PERSON_NAME]" at bounding box center [136, 124] width 76 height 40
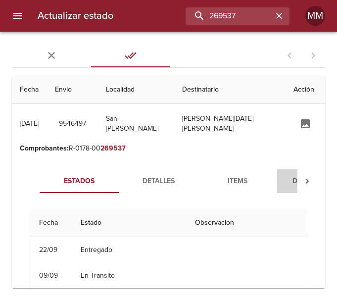
click at [289, 178] on span "Documentos" at bounding box center [316, 181] width 67 height 12
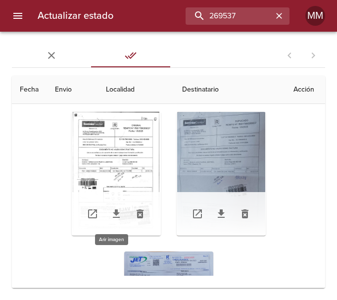
scroll to position [132, 0]
click at [125, 137] on div "Tabla de envíos del cliente" at bounding box center [116, 174] width 89 height 124
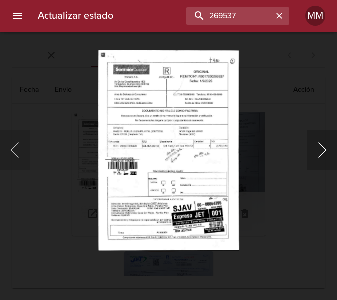
click at [322, 150] on button "Siguiente" at bounding box center [322, 150] width 30 height 40
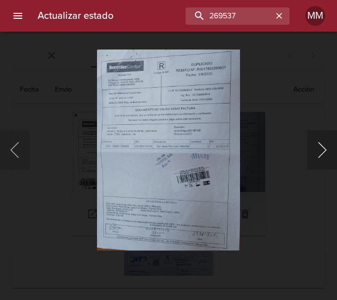
click at [322, 150] on button "Siguiente" at bounding box center [322, 150] width 30 height 40
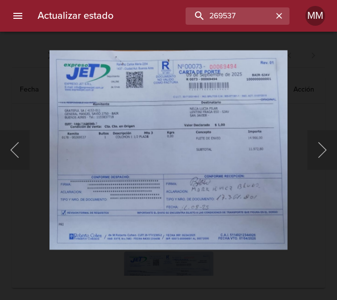
click at [331, 87] on div "Lightbox" at bounding box center [168, 150] width 337 height 300
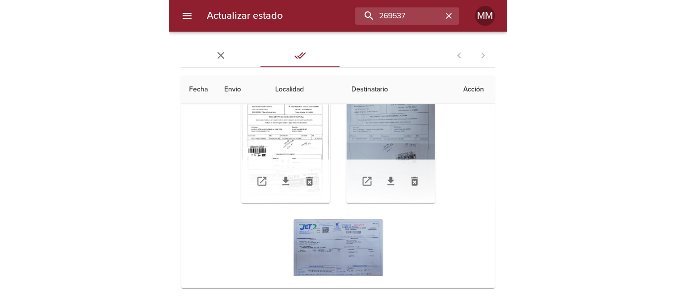
scroll to position [49, 0]
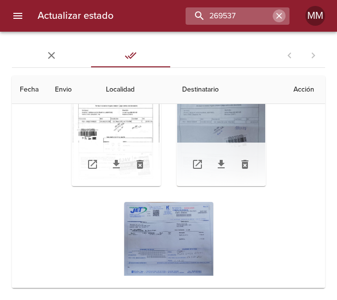
click at [283, 12] on icon "button" at bounding box center [279, 16] width 10 height 10
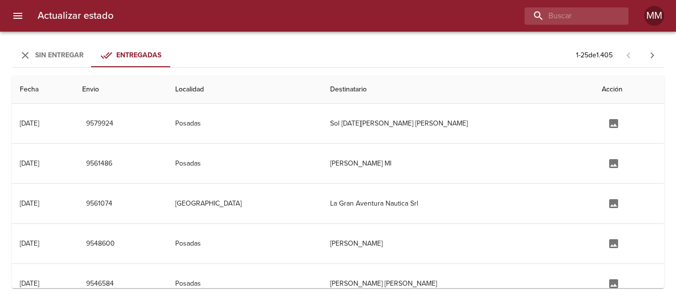
scroll to position [0, 0]
